Goal: Check status: Check status

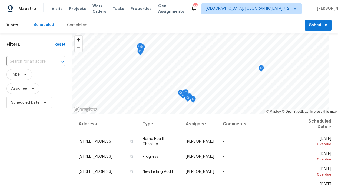
click at [74, 26] on div "Completed" at bounding box center [77, 24] width 20 height 5
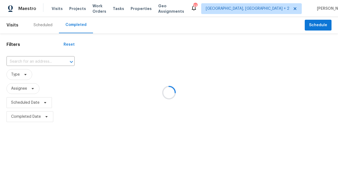
click at [260, 9] on div at bounding box center [169, 92] width 338 height 185
click at [35, 63] on div at bounding box center [169, 92] width 338 height 185
click at [40, 62] on div at bounding box center [169, 92] width 338 height 185
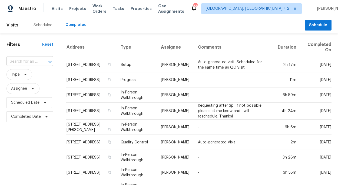
click at [43, 62] on div at bounding box center [46, 62] width 14 height 8
type input "9112"
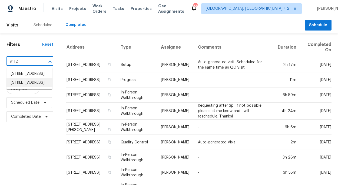
click at [29, 87] on li "[STREET_ADDRESS]" at bounding box center [29, 82] width 46 height 9
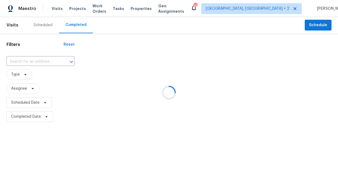
type input "[STREET_ADDRESS]"
click at [39, 24] on div "Scheduled" at bounding box center [42, 24] width 19 height 5
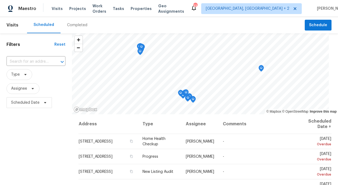
click at [40, 68] on span "Type" at bounding box center [35, 75] width 59 height 14
click at [35, 58] on input "text" at bounding box center [28, 62] width 44 height 8
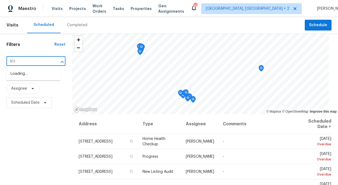
type input "9112"
click at [28, 87] on li "[STREET_ADDRESS]" at bounding box center [33, 82] width 54 height 9
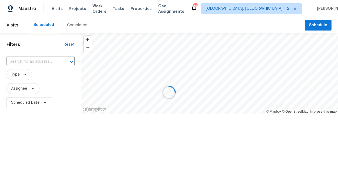
type input "[STREET_ADDRESS]"
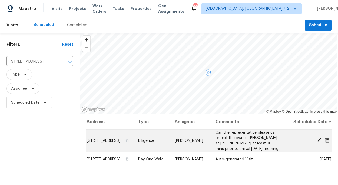
click at [134, 148] on td "[STREET_ADDRESS]" at bounding box center [110, 140] width 48 height 22
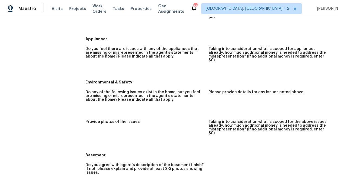
scroll to position [660, 0]
